Goal: Task Accomplishment & Management: Manage account settings

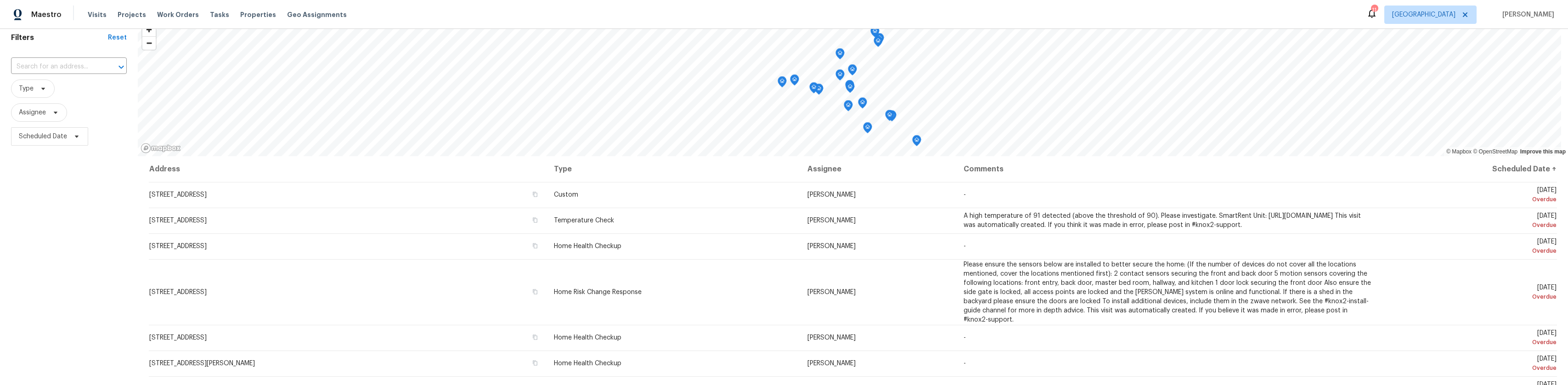
scroll to position [46, 0]
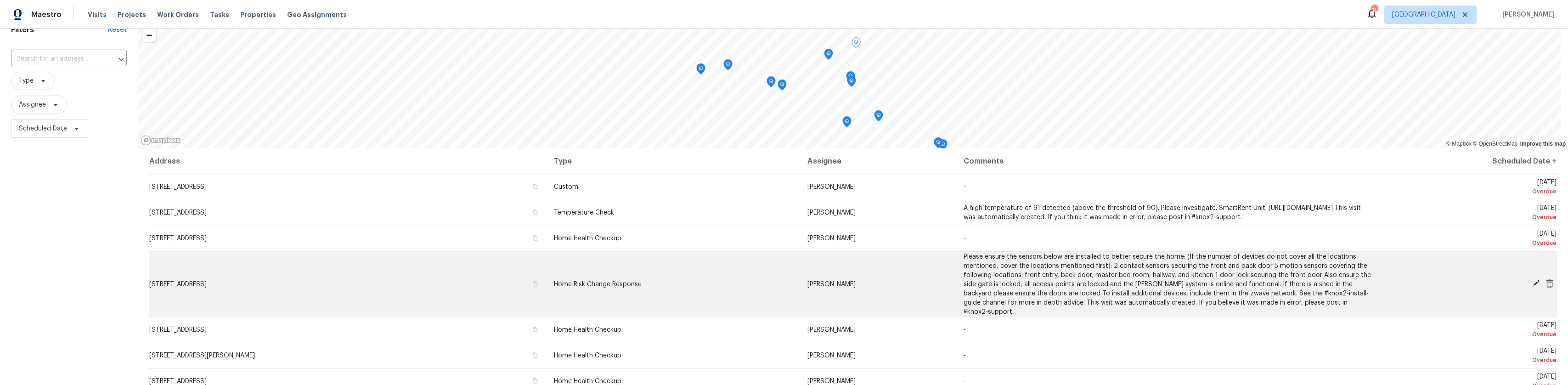
click at [428, 279] on icon at bounding box center [1536, 284] width 9 height 9
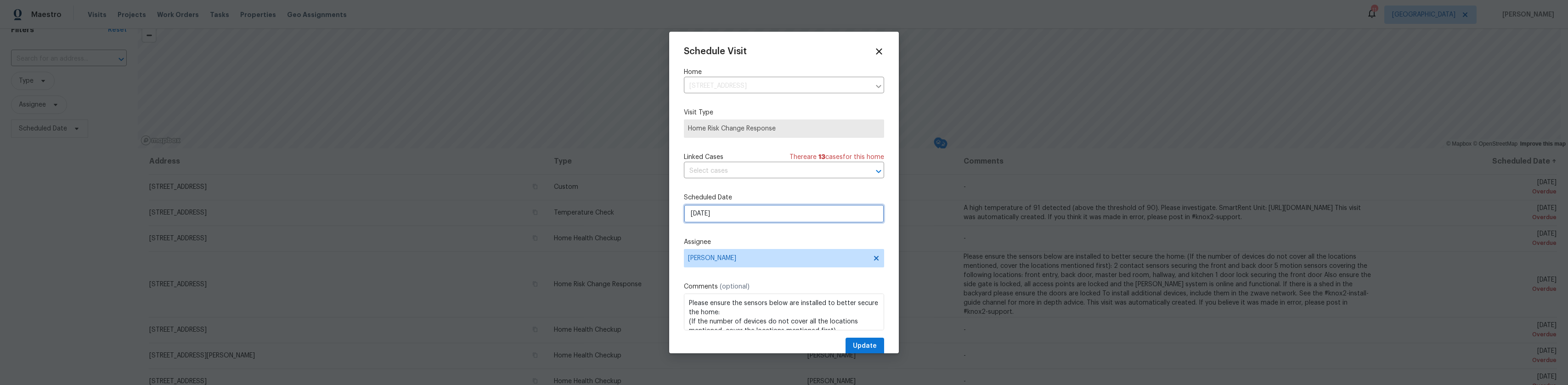
click at [428, 213] on input "[DATE]" at bounding box center [784, 214] width 200 height 18
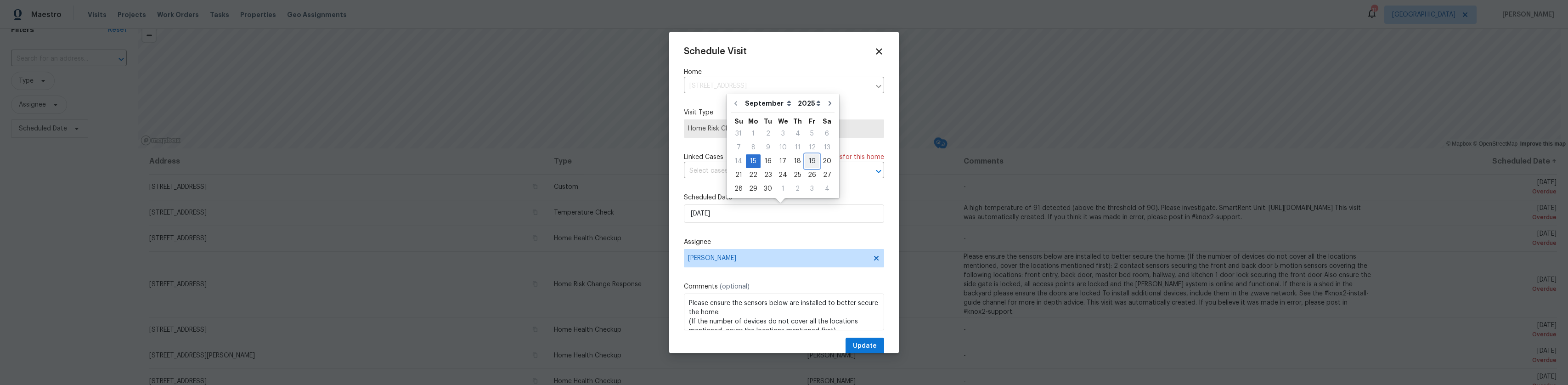
click at [428, 163] on div "19" at bounding box center [812, 161] width 15 height 13
type input "[DATE]"
click at [428, 346] on span "Update" at bounding box center [865, 346] width 24 height 12
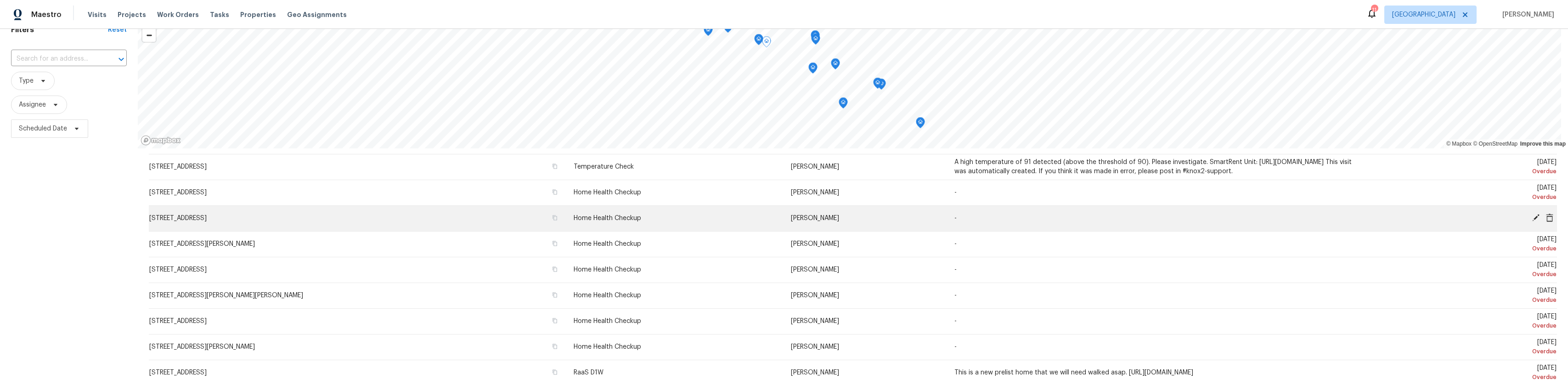
click at [428, 220] on icon at bounding box center [1536, 218] width 9 height 9
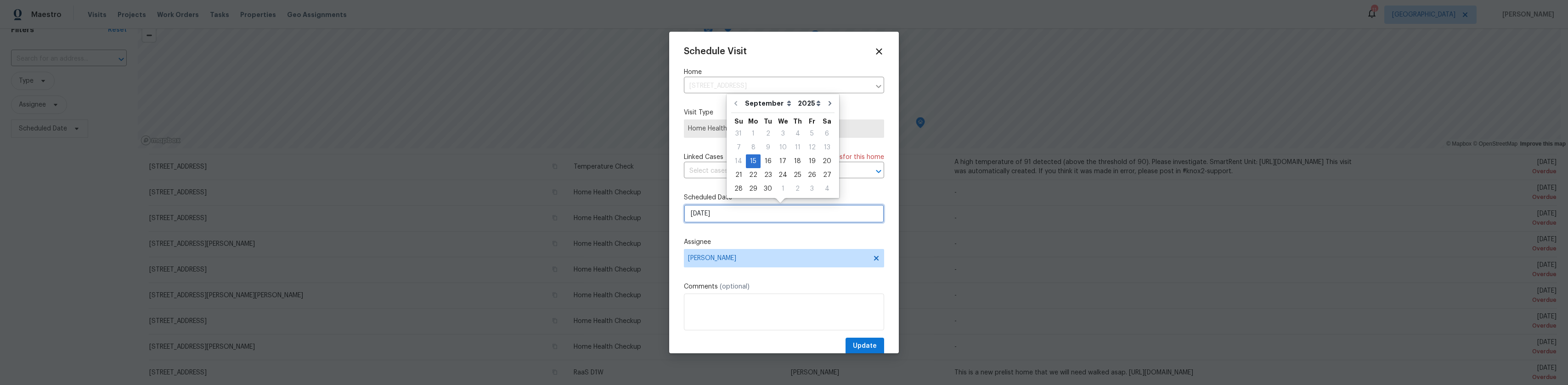
click at [428, 216] on input "[DATE]" at bounding box center [784, 214] width 200 height 18
click at [428, 156] on div "18" at bounding box center [797, 161] width 14 height 13
type input "[DATE]"
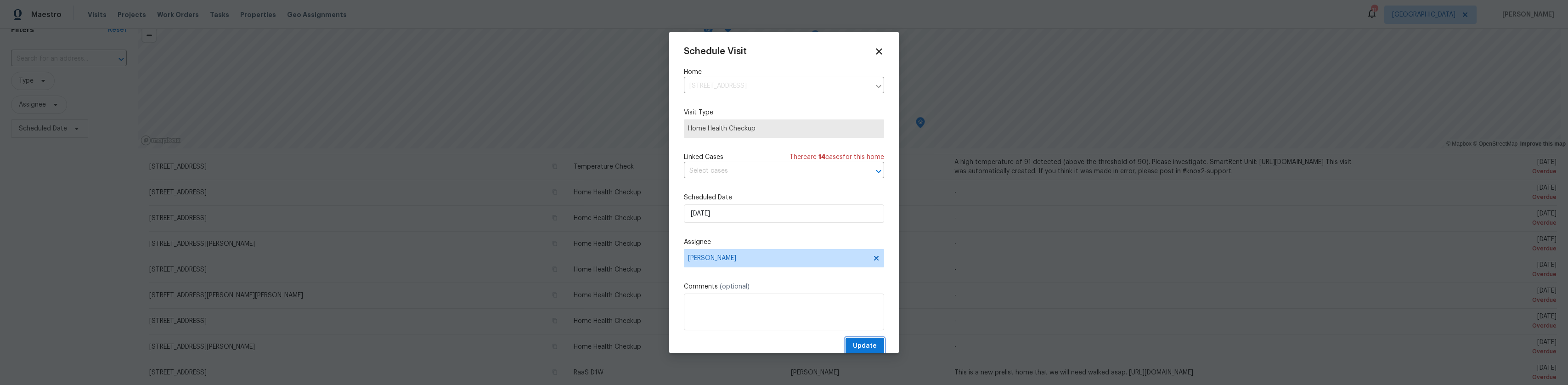
click at [428, 345] on span "Update" at bounding box center [865, 346] width 24 height 12
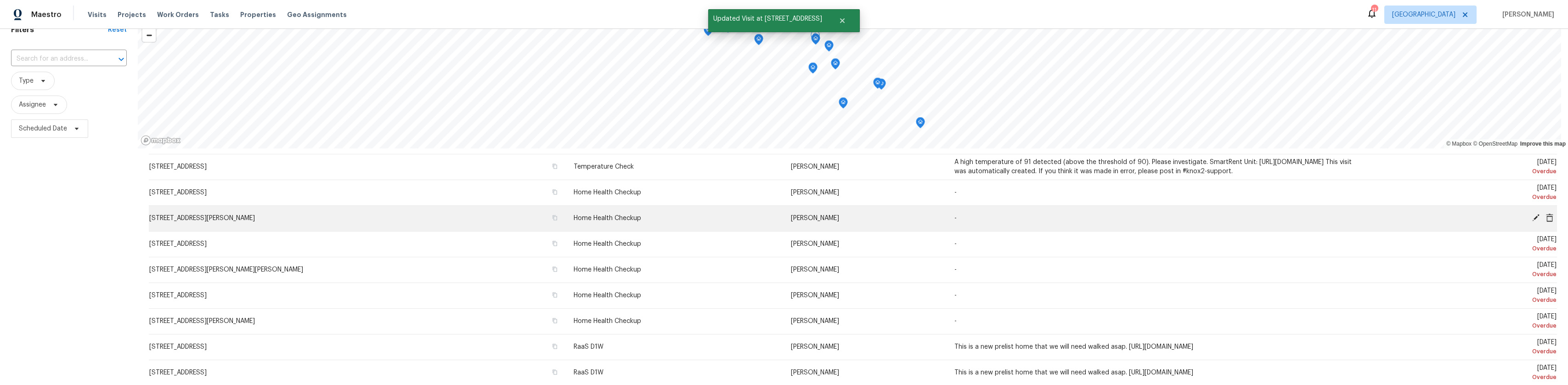
click at [428, 220] on icon at bounding box center [1536, 218] width 9 height 9
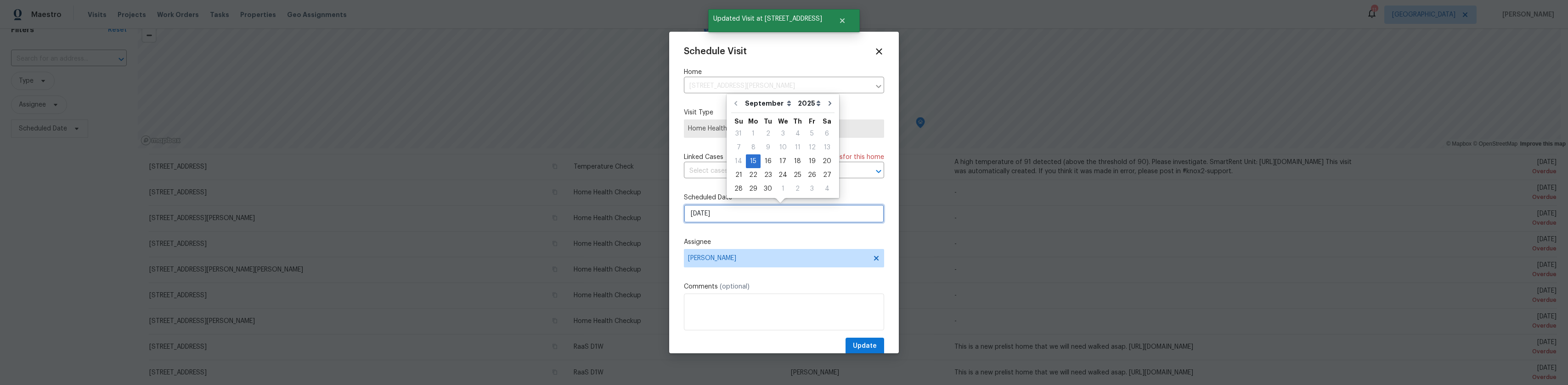
click at [428, 216] on input "[DATE]" at bounding box center [784, 214] width 200 height 18
click at [428, 161] on div "18" at bounding box center [797, 161] width 14 height 13
type input "[DATE]"
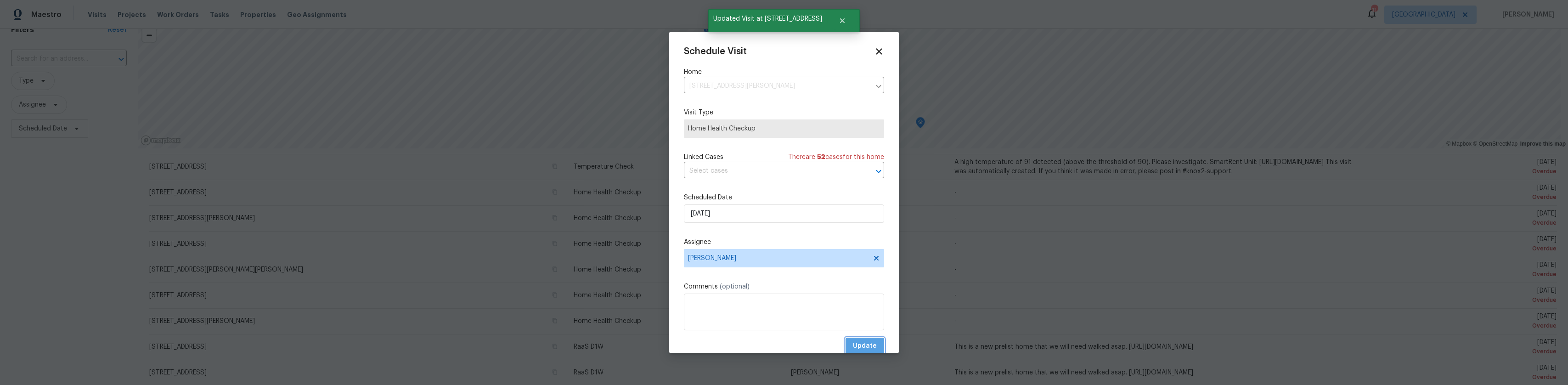
click at [428, 340] on button "Update" at bounding box center [865, 346] width 38 height 17
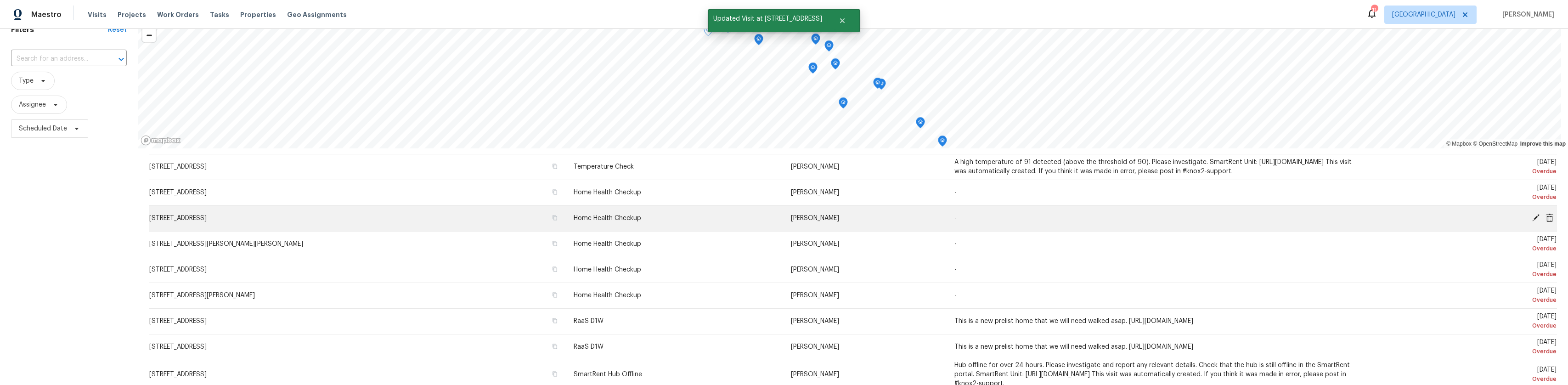
click at [428, 222] on icon at bounding box center [1536, 218] width 7 height 7
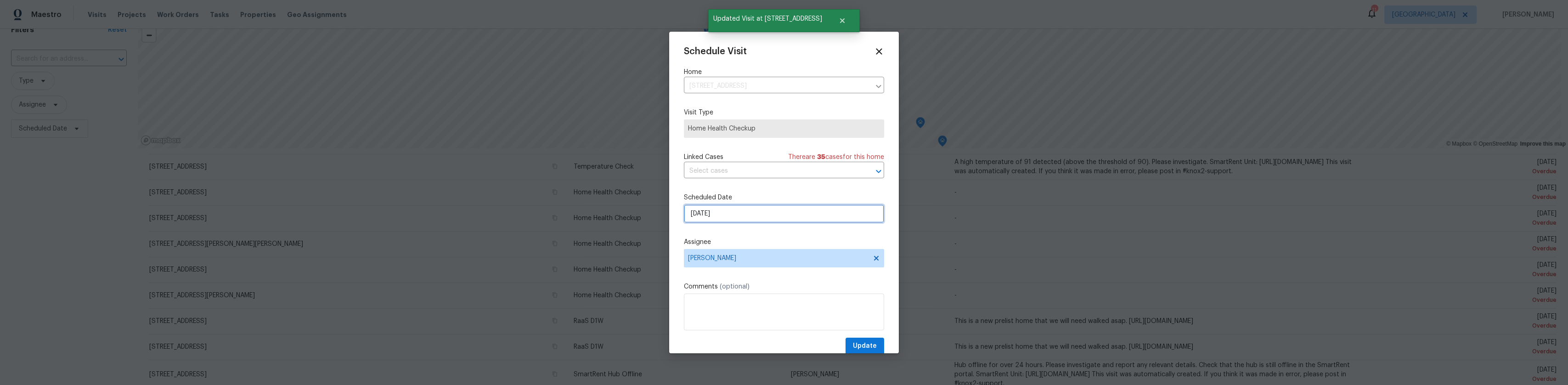
click at [428, 213] on input "[DATE]" at bounding box center [784, 214] width 200 height 18
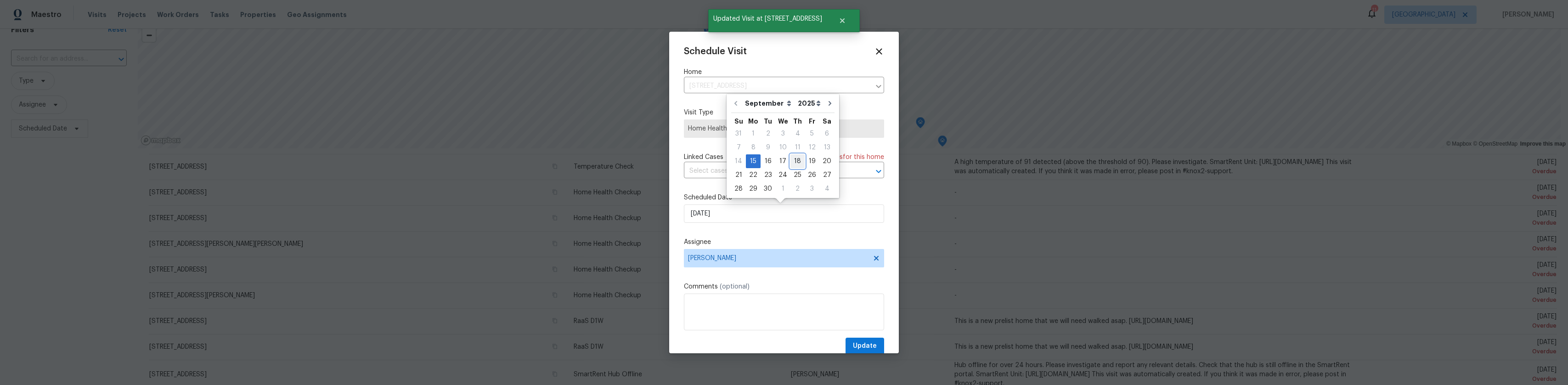
click at [428, 163] on div "18" at bounding box center [797, 161] width 14 height 13
type input "[DATE]"
click at [428, 342] on span "Update" at bounding box center [865, 346] width 24 height 12
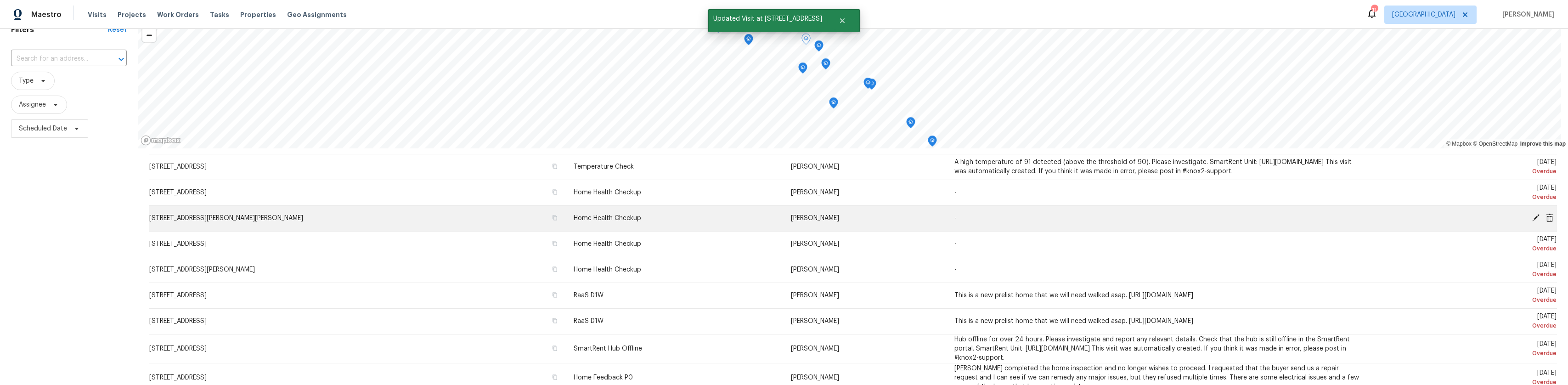
click at [428, 219] on icon at bounding box center [1536, 218] width 9 height 9
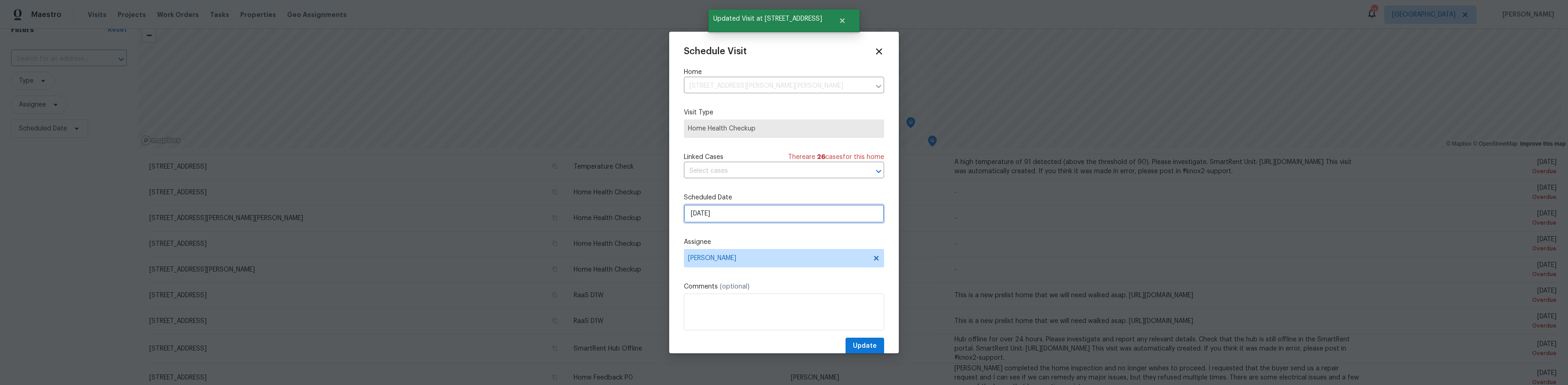
click at [428, 210] on input "[DATE]" at bounding box center [784, 214] width 200 height 18
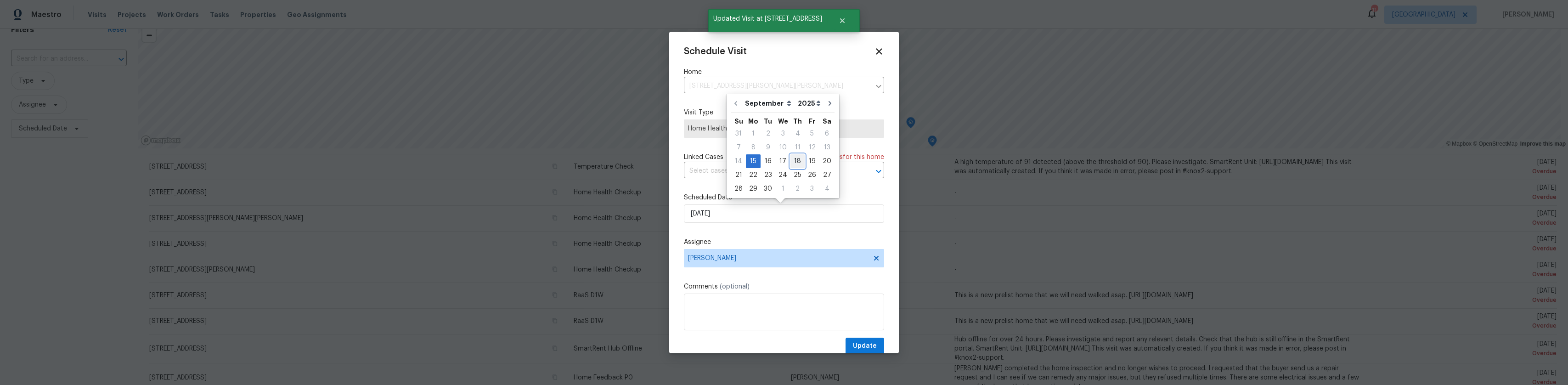
click at [428, 161] on div "18" at bounding box center [797, 161] width 14 height 13
type input "[DATE]"
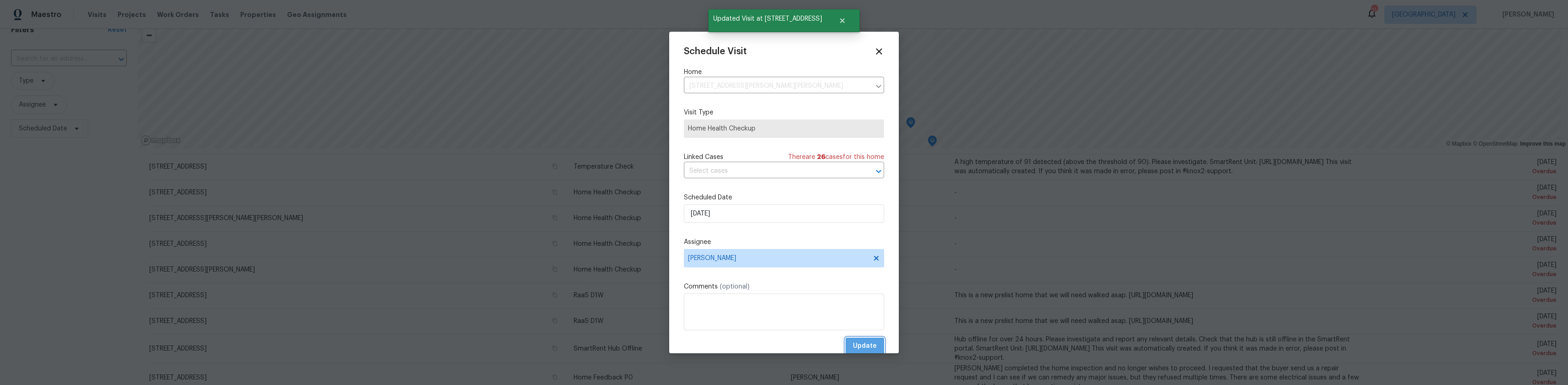
click at [428, 345] on span "Update" at bounding box center [865, 346] width 24 height 12
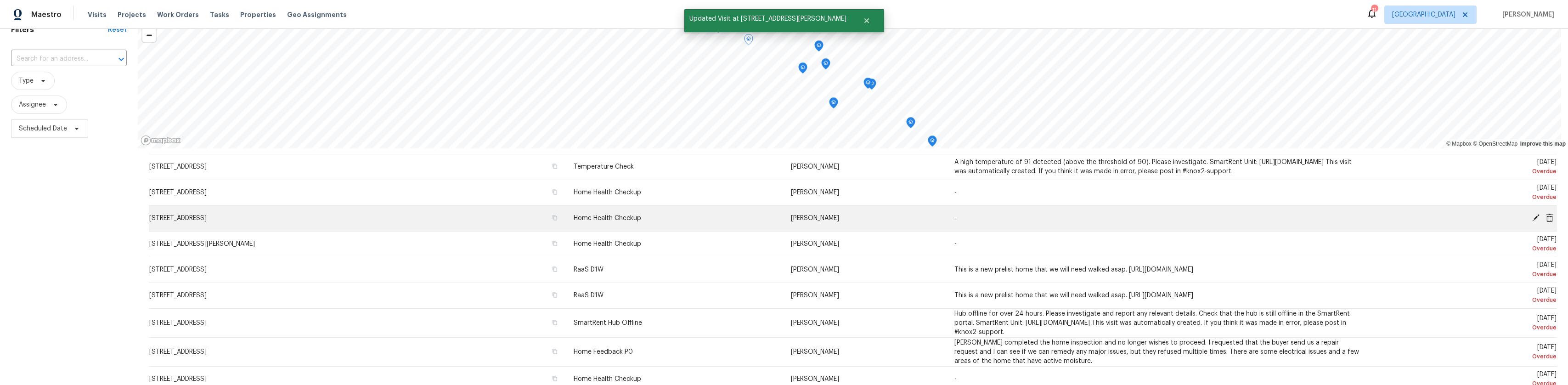
click at [428, 218] on span at bounding box center [1536, 218] width 14 height 9
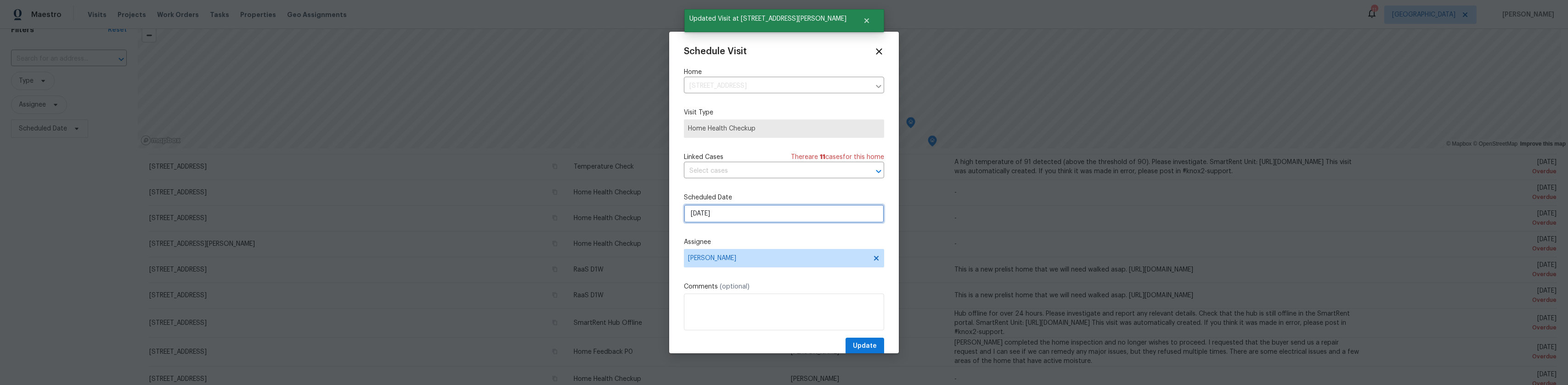
click at [428, 214] on input "[DATE]" at bounding box center [784, 214] width 200 height 18
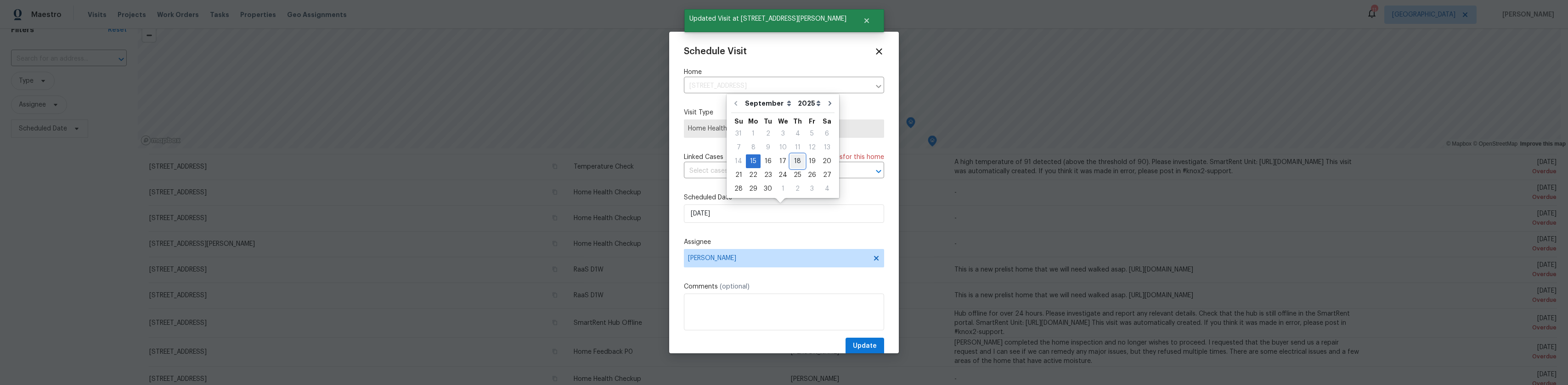
click at [428, 161] on div "18" at bounding box center [797, 161] width 14 height 13
type input "[DATE]"
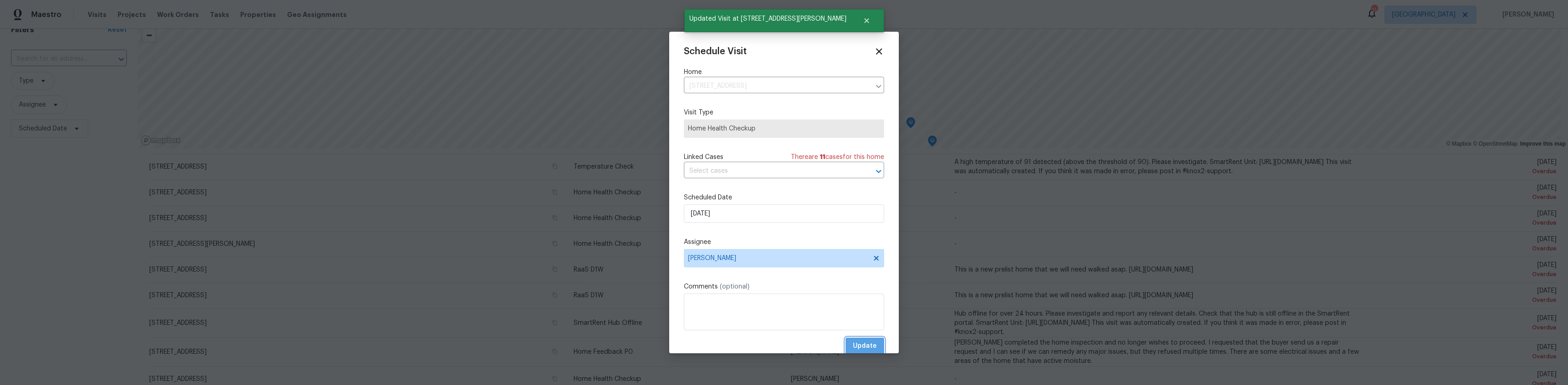
click at [428, 346] on span "Update" at bounding box center [865, 346] width 24 height 12
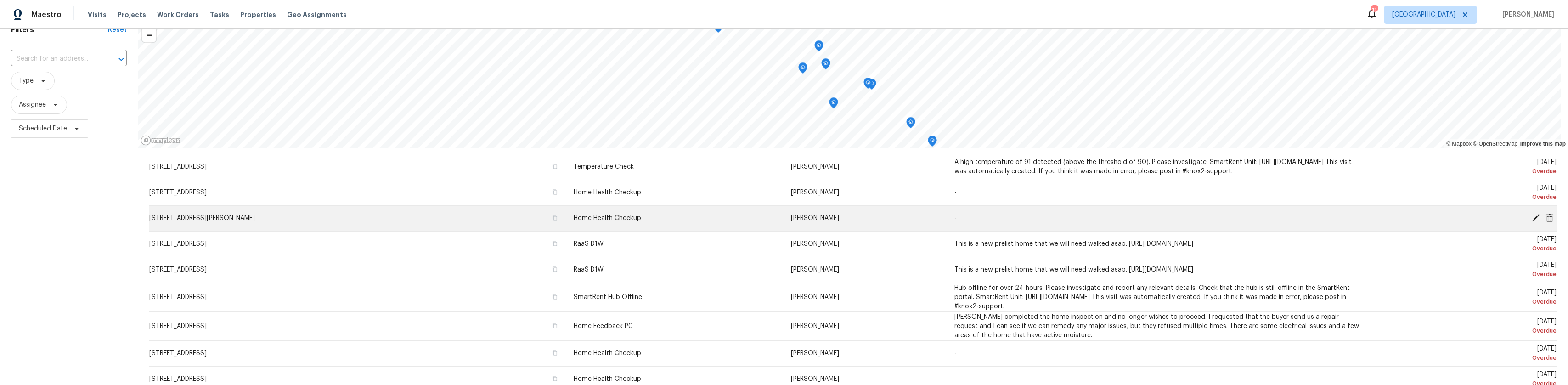
click at [428, 220] on icon at bounding box center [1536, 218] width 9 height 9
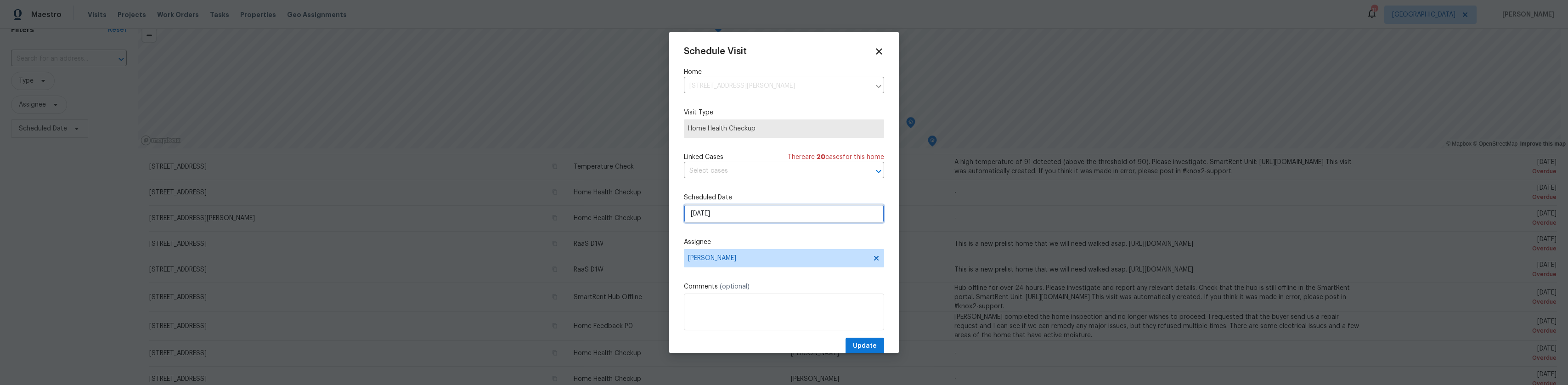
click at [428, 219] on input "[DATE]" at bounding box center [784, 214] width 200 height 18
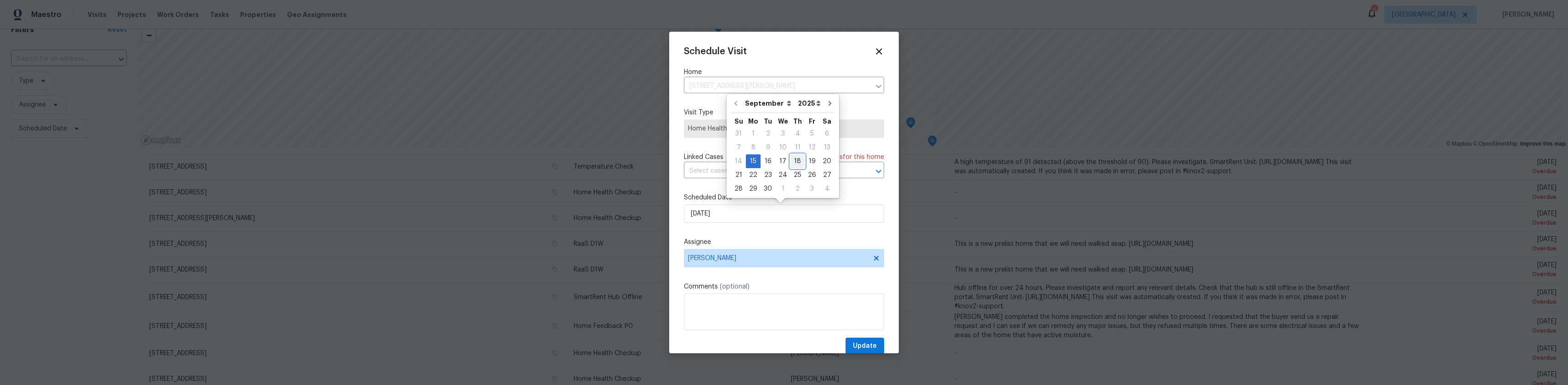
click at [428, 163] on div "18" at bounding box center [797, 161] width 14 height 13
type input "[DATE]"
click at [428, 349] on span "Update" at bounding box center [865, 346] width 24 height 12
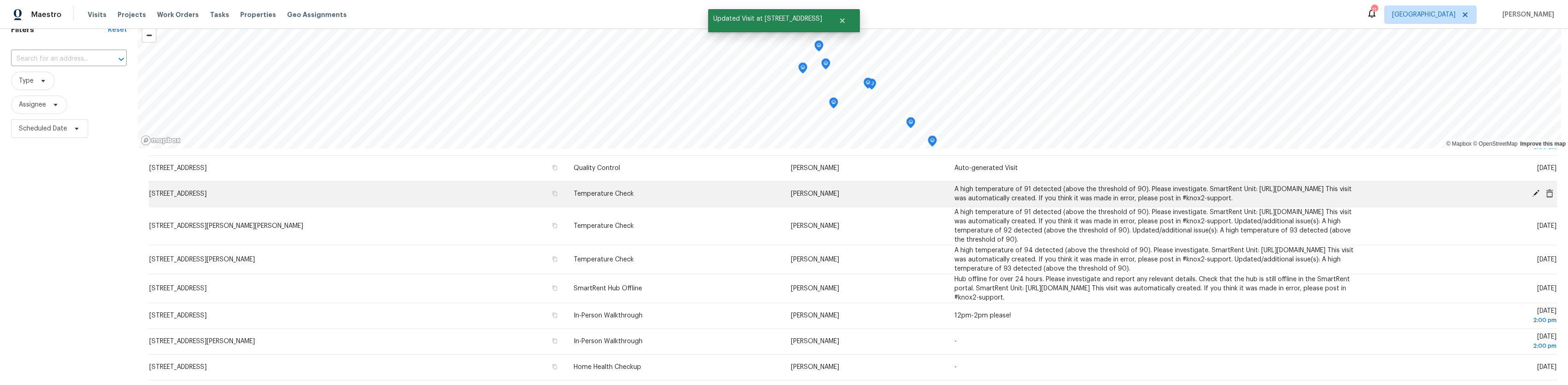
scroll to position [288, 0]
